Goal: Information Seeking & Learning: Learn about a topic

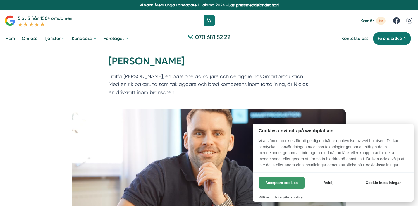
click at [265, 177] on button "Acceptera cookies" at bounding box center [282, 183] width 46 height 12
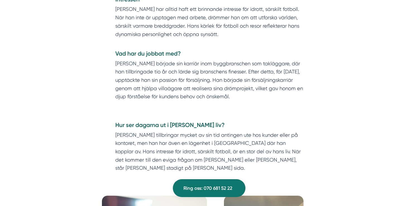
scroll to position [374, 0]
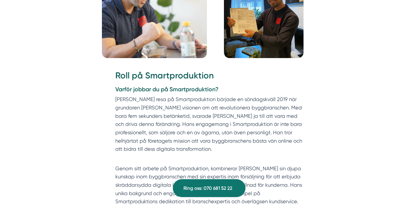
scroll to position [599, 0]
click at [333, 20] on div "Vem är [PERSON_NAME]? [PERSON_NAME] är mer än bara en säljare; han är en driven…" at bounding box center [209, 162] width 405 height 1030
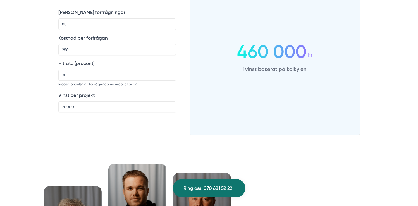
scroll to position [877, 0]
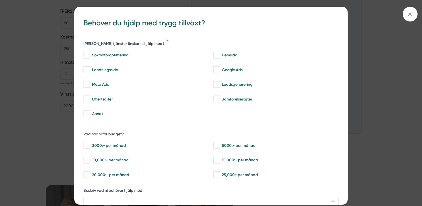
drag, startPoint x: 365, startPoint y: 57, endPoint x: 372, endPoint y: 47, distance: 12.0
click at [365, 57] on div "bbc9b822-b2c6-488a-ab3e-9a2d59e49c7c Behöver du hjälp med trygg tillväxt? [PERS…" at bounding box center [211, 103] width 422 height 206
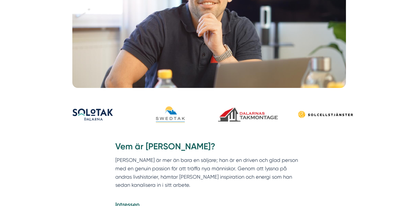
scroll to position [223, 0]
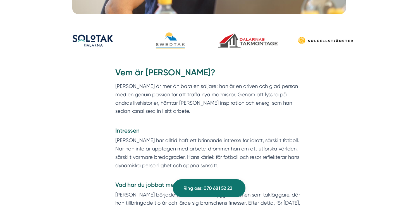
click at [237, 117] on p "[PERSON_NAME] är mer än bara en säljare; han är en driven och glad person med e…" at bounding box center [209, 102] width 188 height 41
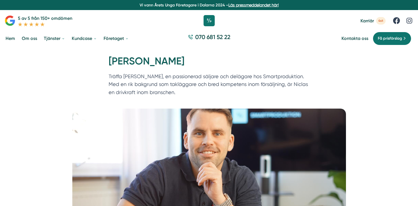
click at [243, 76] on p "Träffa [PERSON_NAME], en passionerad säljare och delägare hos Smartproduktion. …" at bounding box center [209, 86] width 201 height 27
click at [322, 76] on div "Hem » Karriär » Niclas Henriksson Niclas Henriksson Träffa Niclas Henriksson, e…" at bounding box center [209, 78] width 418 height 61
drag, startPoint x: 317, startPoint y: 77, endPoint x: 231, endPoint y: 78, distance: 85.8
click at [231, 78] on div "Hem » Karriär » Niclas Henriksson Niclas Henriksson Träffa Niclas Henriksson, e…" at bounding box center [209, 78] width 418 height 61
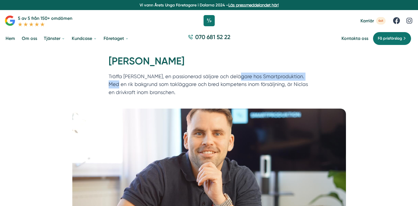
copy p "delägare hos Smartproduktion."
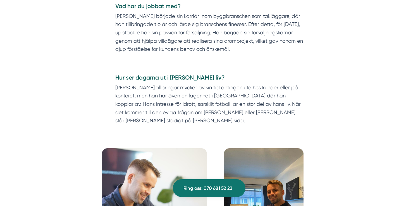
scroll to position [410, 0]
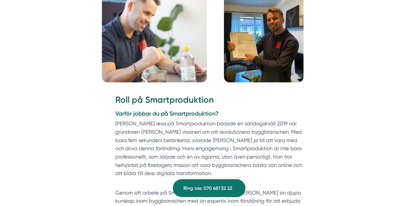
scroll to position [691, 0]
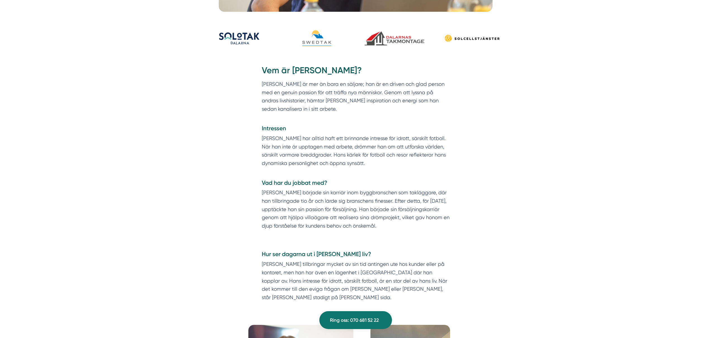
scroll to position [281, 0]
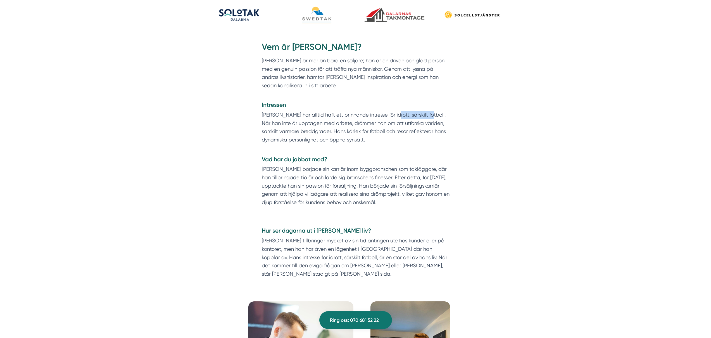
drag, startPoint x: 396, startPoint y: 115, endPoint x: 421, endPoint y: 112, distance: 25.0
click at [418, 112] on p "[PERSON_NAME] har alltid haft ett brinnande intresse för idrott, särskilt fotbo…" at bounding box center [356, 131] width 188 height 41
click at [418, 113] on p "[PERSON_NAME] har alltid haft ett brinnande intresse för idrott, särskilt fotbo…" at bounding box center [356, 131] width 188 height 41
click at [390, 114] on p "[PERSON_NAME] har alltid haft ett brinnande intresse för idrott, särskilt fotbo…" at bounding box center [356, 131] width 188 height 41
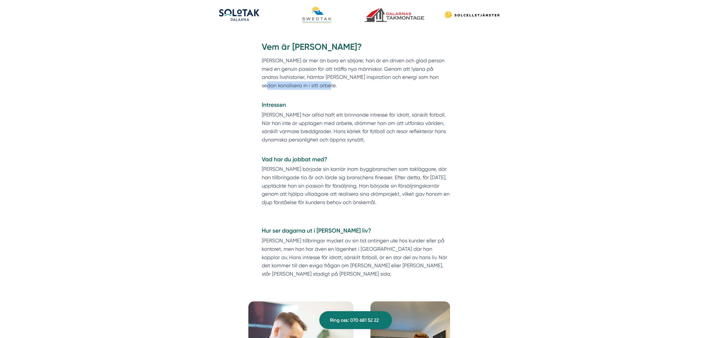
click at [418, 90] on p "[PERSON_NAME] är mer än bara en säljare; han är en driven och glad person med e…" at bounding box center [356, 76] width 188 height 41
